Goal: Task Accomplishment & Management: Use online tool/utility

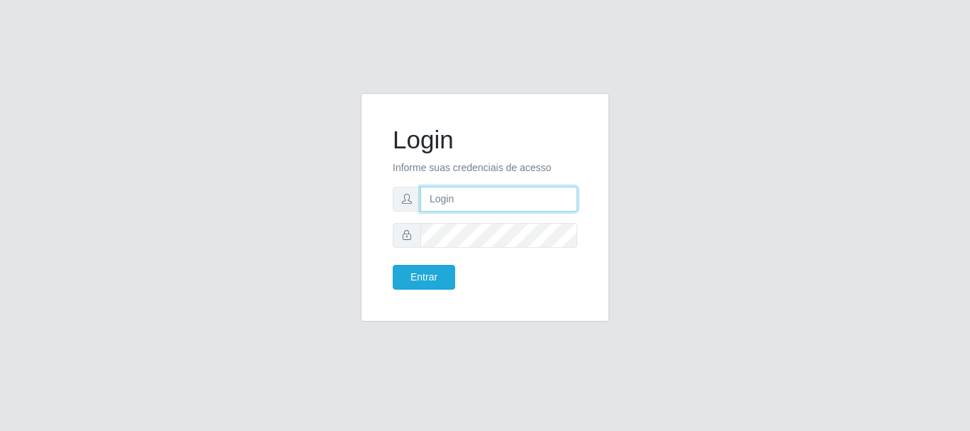
click at [481, 198] on input "text" at bounding box center [498, 199] width 157 height 25
type input "[EMAIL_ADDRESS][DOMAIN_NAME]"
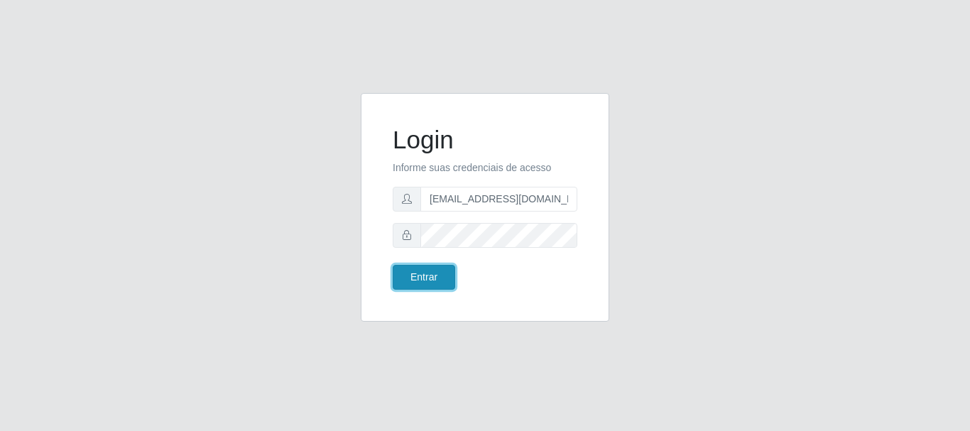
click at [438, 278] on button "Entrar" at bounding box center [424, 277] width 62 height 25
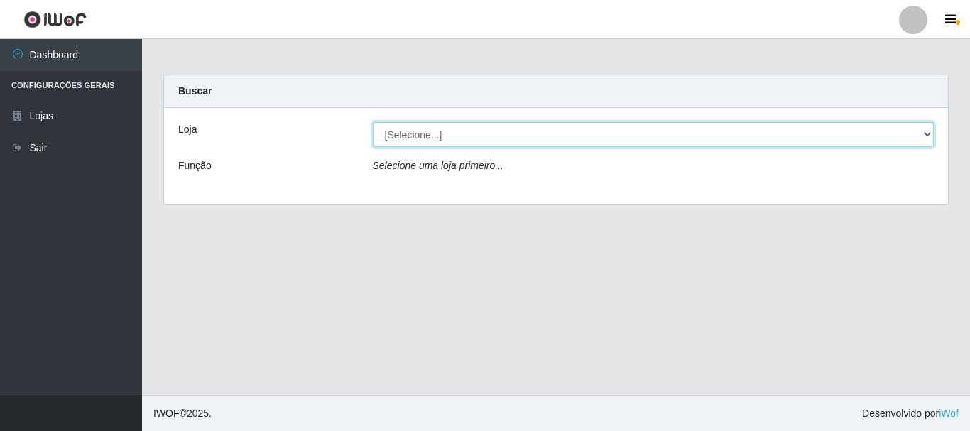
click at [373, 122] on select "[Selecione...] Super Show - [PERSON_NAME]" at bounding box center [654, 134] width 562 height 25
select select "120"
click option "Super Show - [PERSON_NAME]" at bounding box center [0, 0] width 0 height 0
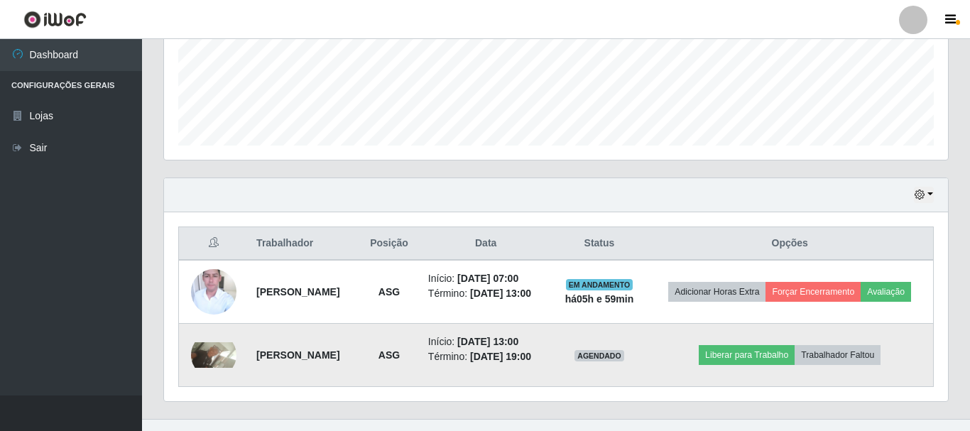
scroll to position [407, 0]
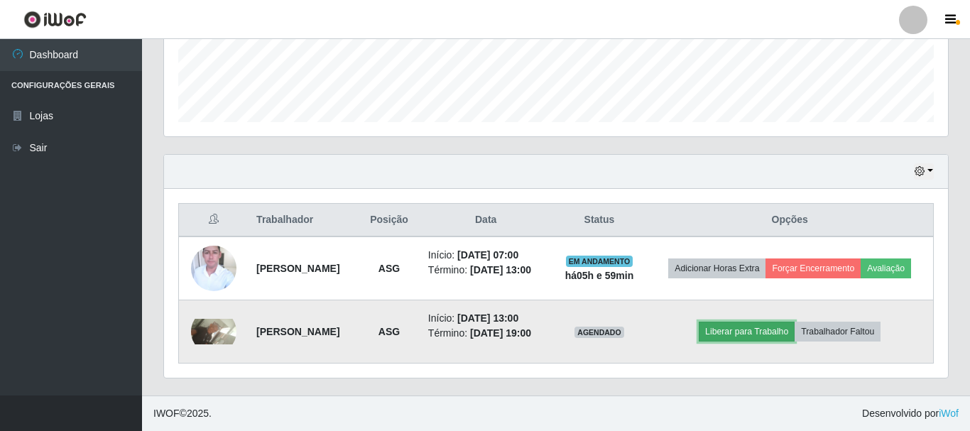
click at [779, 325] on button "Liberar para Trabalho" at bounding box center [747, 332] width 96 height 20
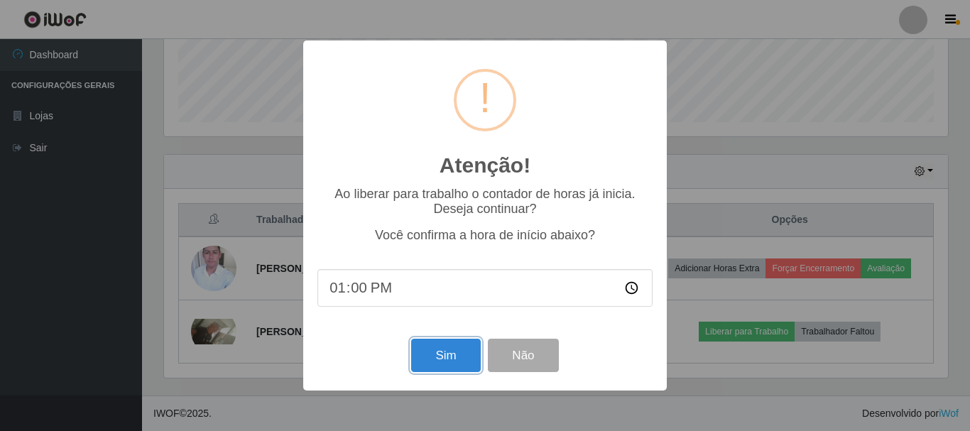
click at [457, 364] on button "Sim" at bounding box center [445, 355] width 69 height 33
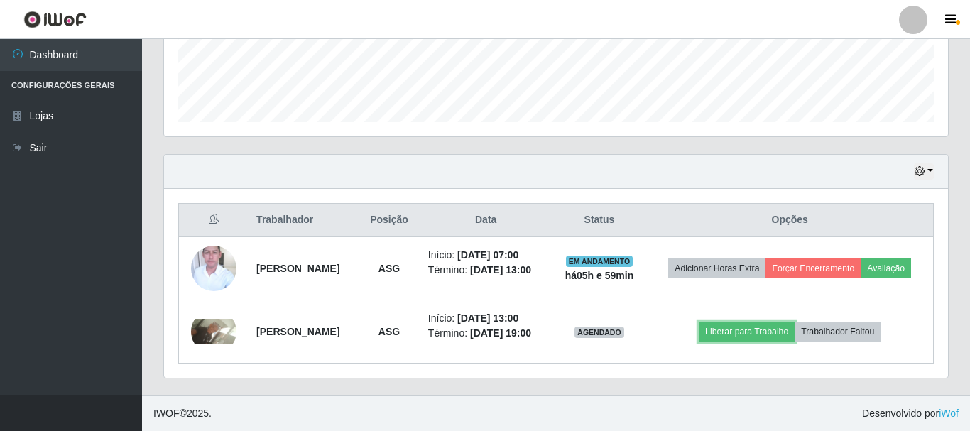
scroll to position [259, 0]
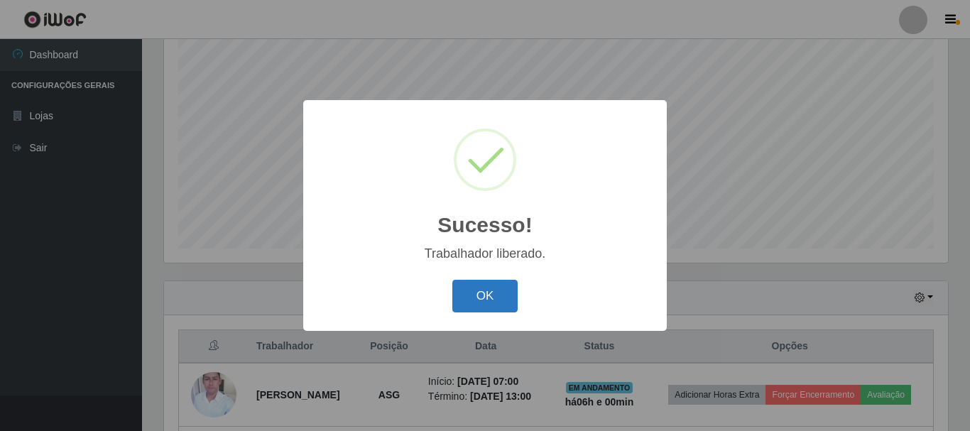
click at [488, 289] on button "OK" at bounding box center [485, 296] width 66 height 33
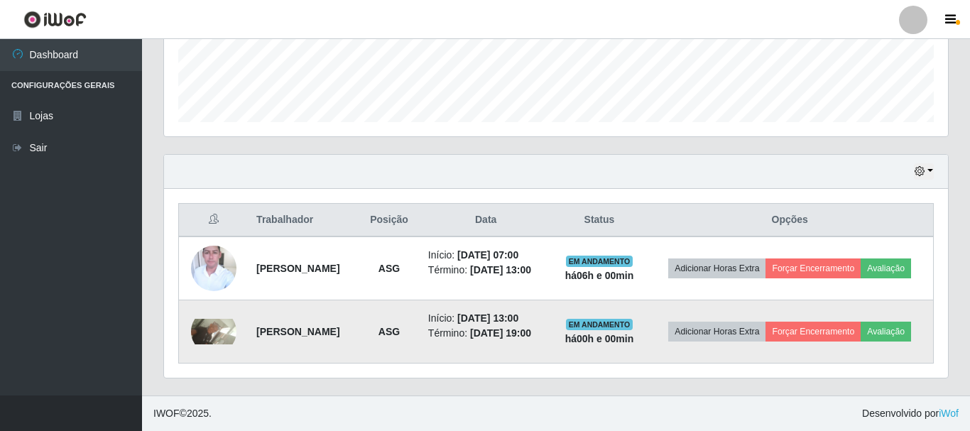
scroll to position [407, 0]
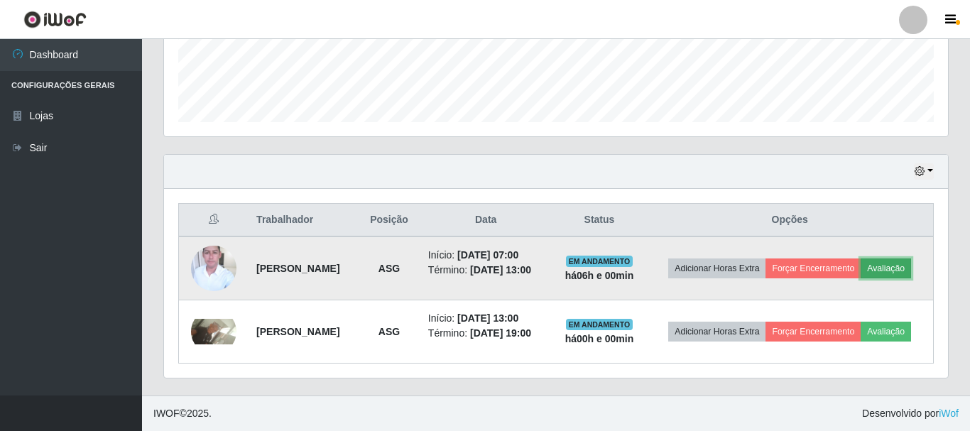
click at [861, 266] on button "Avaliação" at bounding box center [886, 269] width 50 height 20
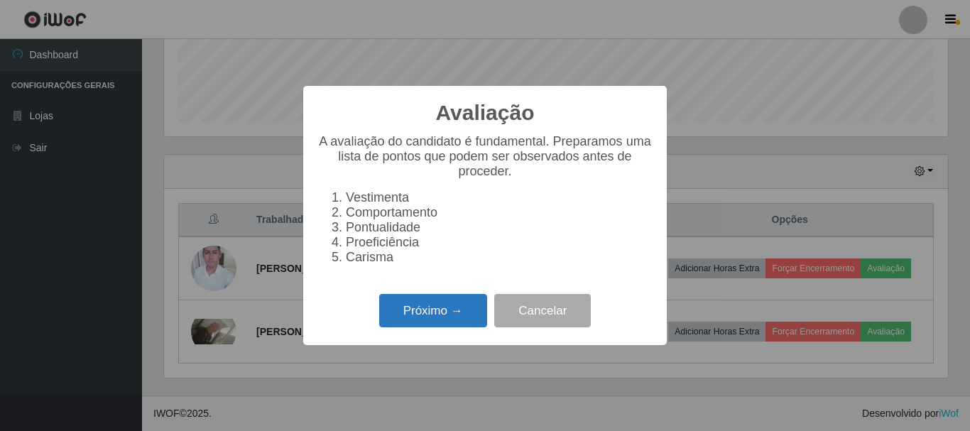
click at [406, 311] on button "Próximo →" at bounding box center [433, 310] width 108 height 33
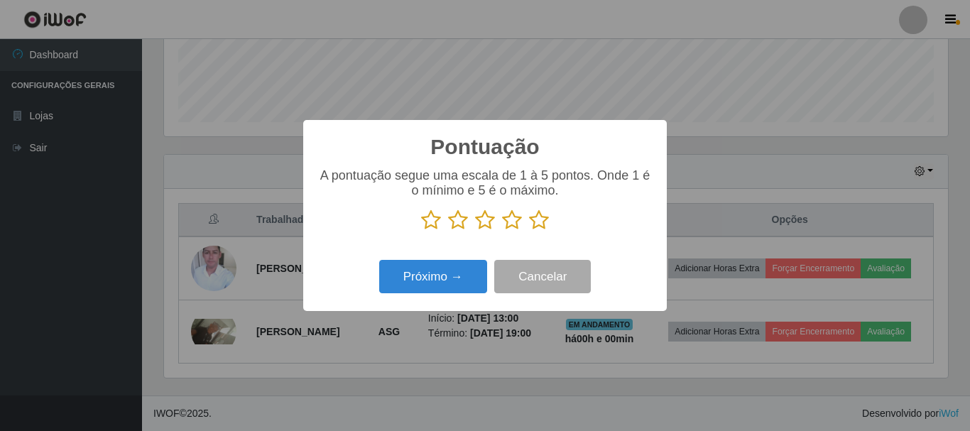
click at [545, 222] on icon at bounding box center [539, 220] width 20 height 21
click at [529, 231] on input "radio" at bounding box center [529, 231] width 0 height 0
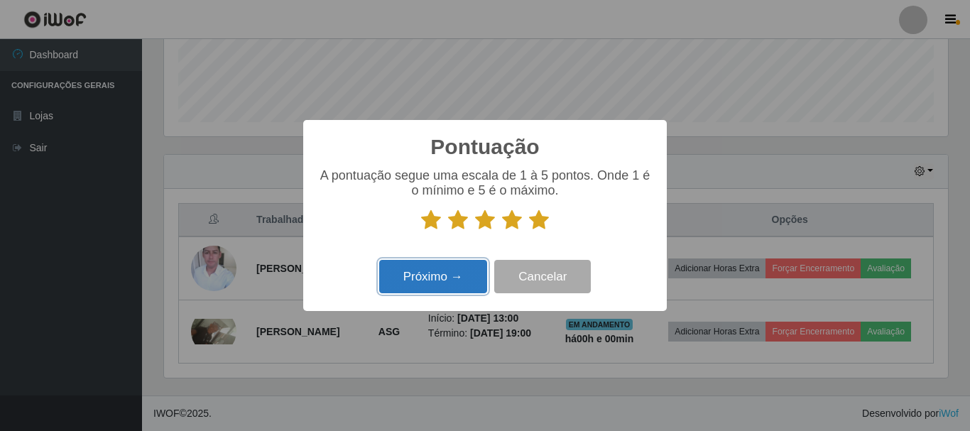
click at [425, 282] on button "Próximo →" at bounding box center [433, 276] width 108 height 33
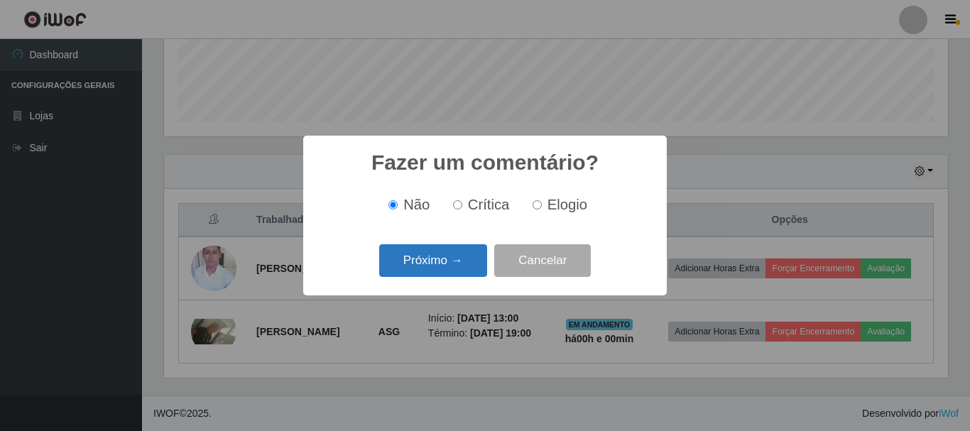
click at [445, 261] on button "Próximo →" at bounding box center [433, 260] width 108 height 33
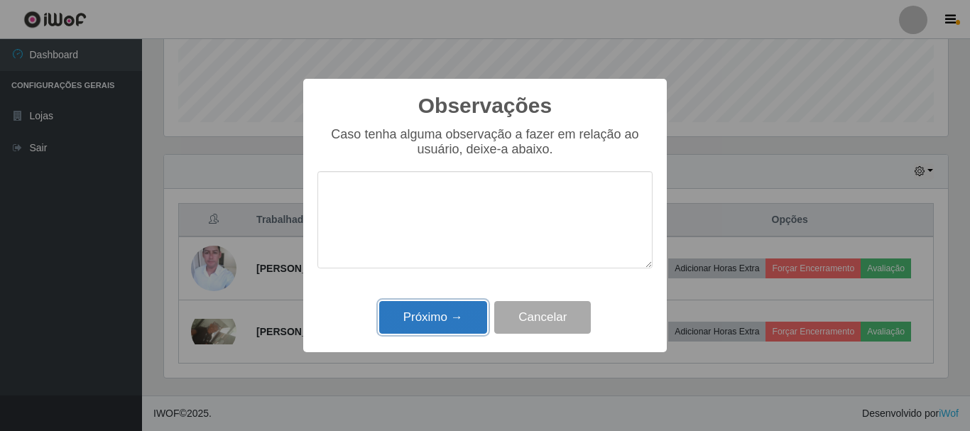
click at [430, 316] on button "Próximo →" at bounding box center [433, 317] width 108 height 33
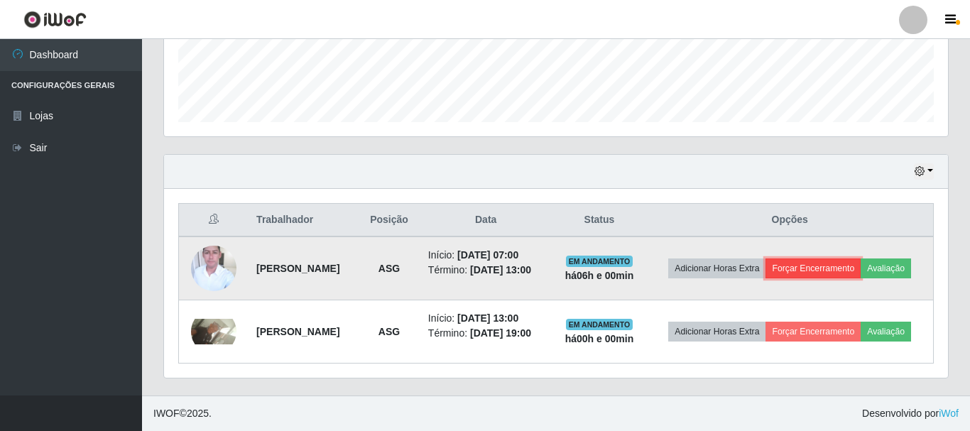
click at [861, 259] on button "Forçar Encerramento" at bounding box center [813, 269] width 95 height 20
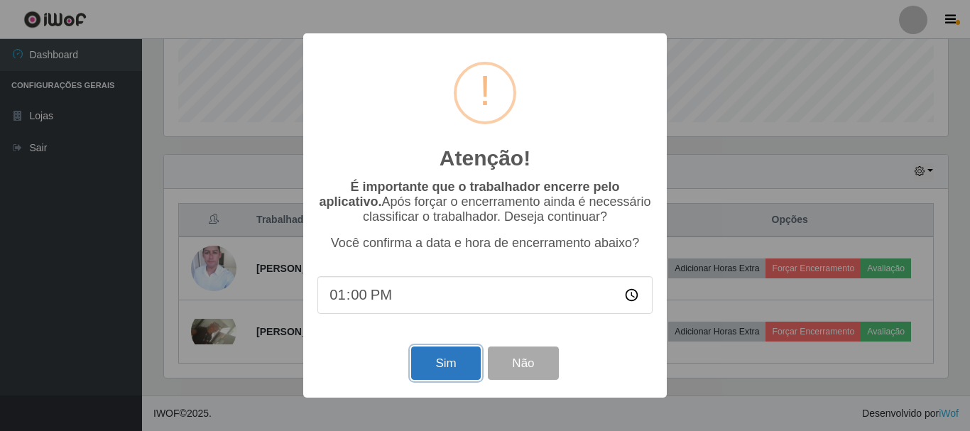
click at [430, 357] on button "Sim" at bounding box center [445, 363] width 69 height 33
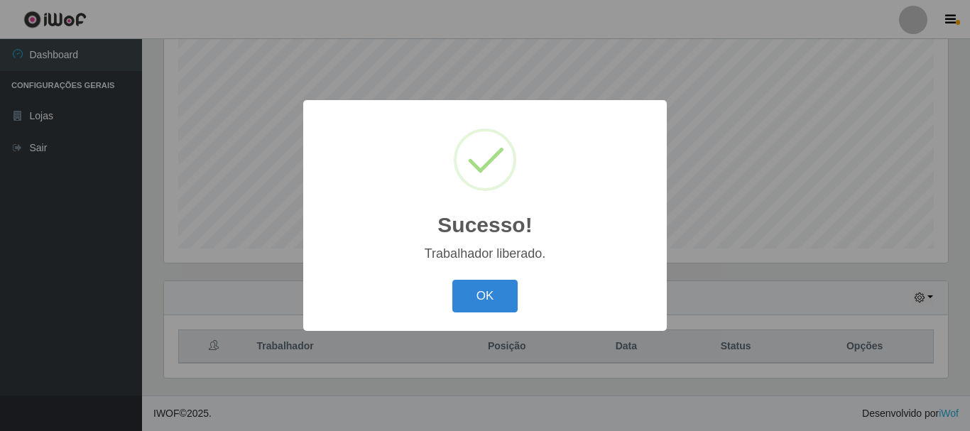
scroll to position [259, 0]
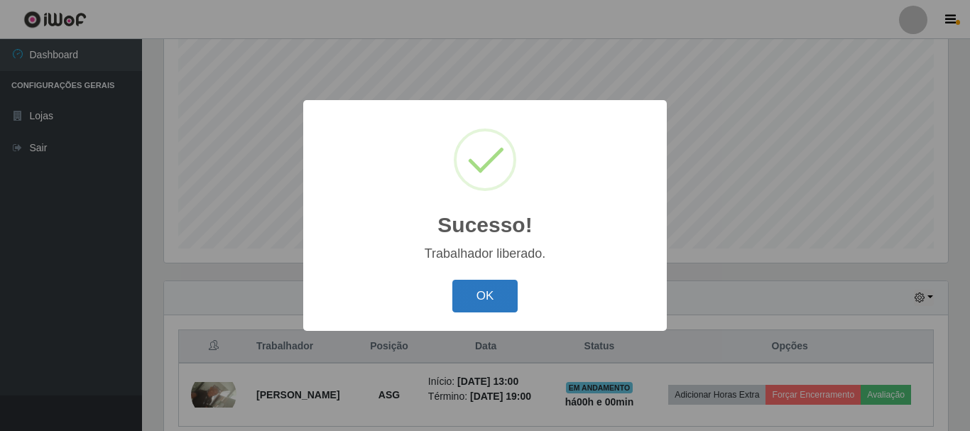
click at [501, 292] on button "OK" at bounding box center [485, 296] width 66 height 33
